Goal: Complete application form

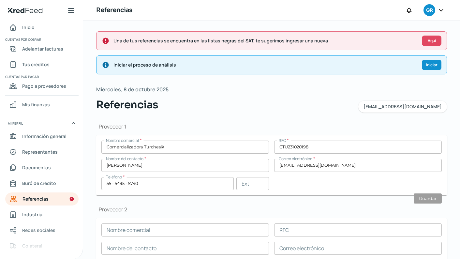
scroll to position [229, 0]
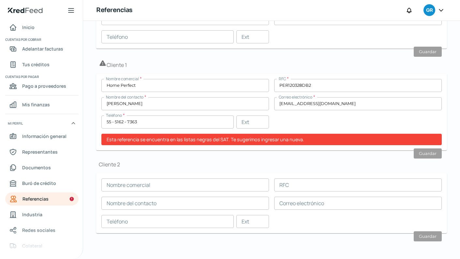
click at [324, 168] on div "Cliente 2 Nombre comercial RFC Nombre del contacto Correo electrónico Teléfono …" at bounding box center [271, 197] width 350 height 72
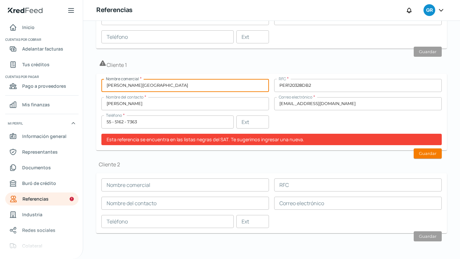
type input "[PERSON_NAME][GEOGRAPHIC_DATA]"
click at [326, 91] on input "PER120328DB2" at bounding box center [357, 85] width 167 height 13
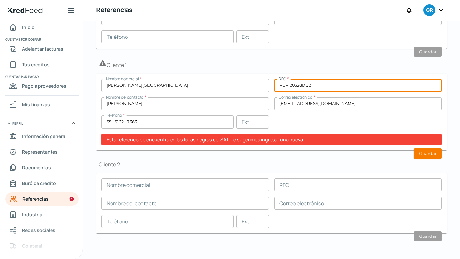
drag, startPoint x: 319, startPoint y: 86, endPoint x: 271, endPoint y: 83, distance: 48.6
click at [270, 86] on div "Nombre comercial * [PERSON_NAME] RFC * PER120328DB2 Nombre del contacto * [PERS…" at bounding box center [271, 112] width 340 height 66
type input "HPM830429DZ26"
click at [278, 114] on div "Nombre comercial * [PERSON_NAME] RFC * HPM830429DZ26 Nombre del contacto * [PER…" at bounding box center [271, 112] width 340 height 66
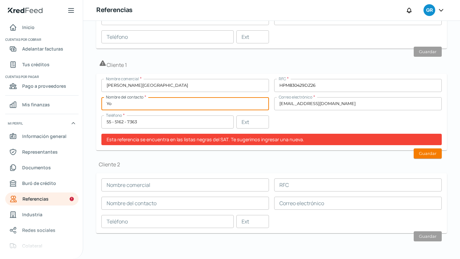
type input "Y"
type input "[PERSON_NAME]"
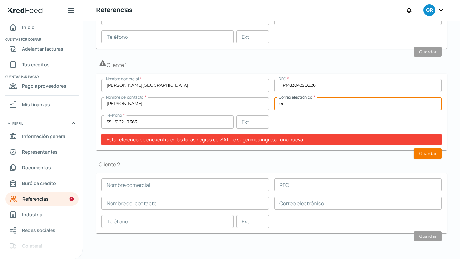
type input "e"
type input "[PERSON_NAME][EMAIL_ADDRESS][PERSON_NAME][DOMAIN_NAME]"
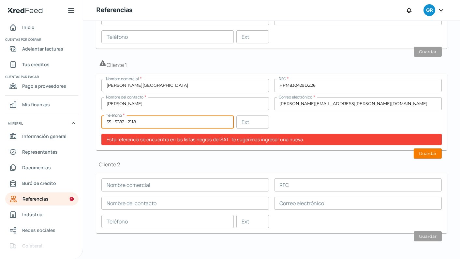
type input "55 - 5282 - 2118"
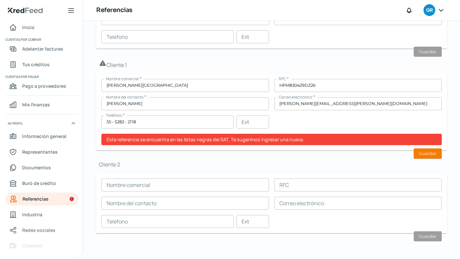
click at [268, 165] on h1 "Cliente 2" at bounding box center [271, 164] width 350 height 7
click at [435, 151] on button "Guardar" at bounding box center [427, 153] width 28 height 10
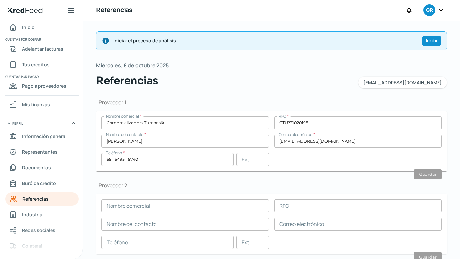
scroll to position [0, 0]
click at [426, 45] on button "Iniciar" at bounding box center [431, 40] width 20 height 10
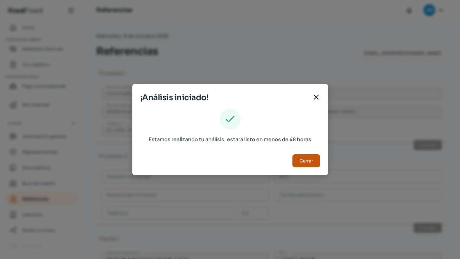
click at [313, 160] on button "Cerrar" at bounding box center [306, 160] width 28 height 13
